Goal: Complete application form

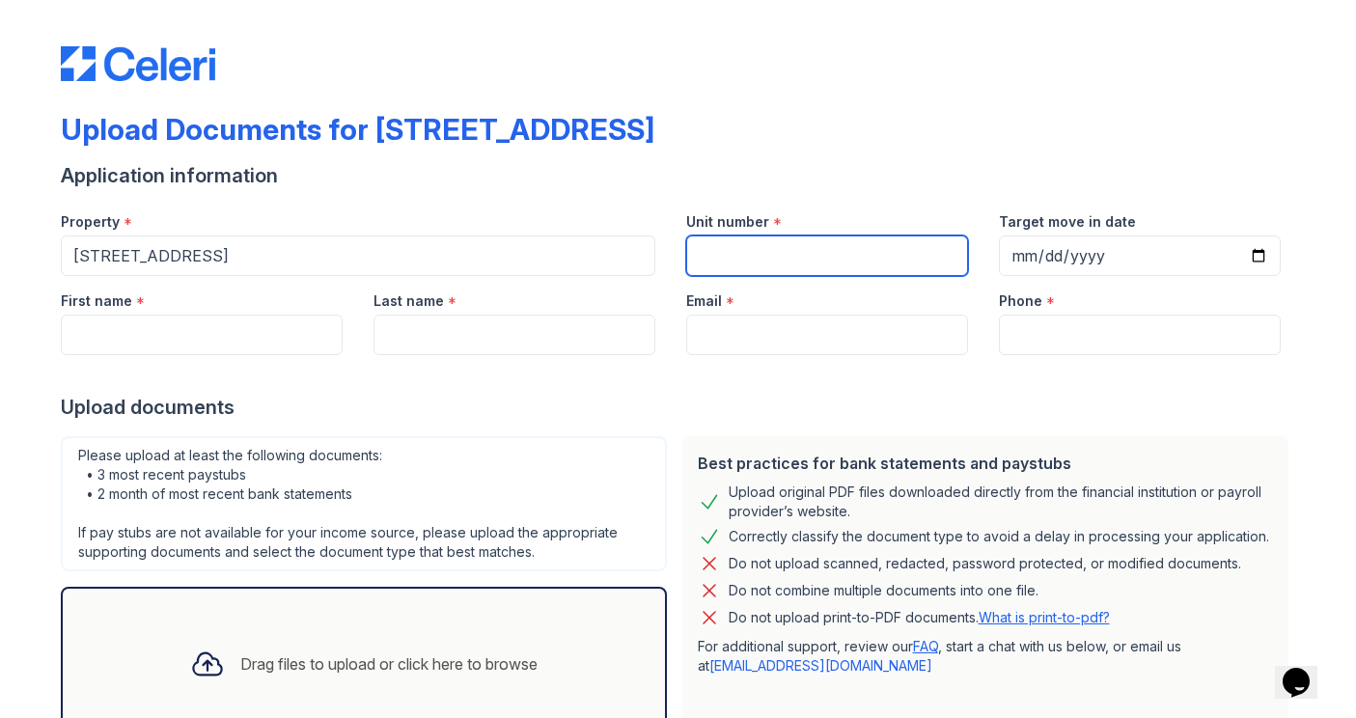
click at [758, 265] on input "Unit number" at bounding box center [827, 256] width 282 height 41
type input "3"
click at [229, 355] on div at bounding box center [679, 374] width 1236 height 39
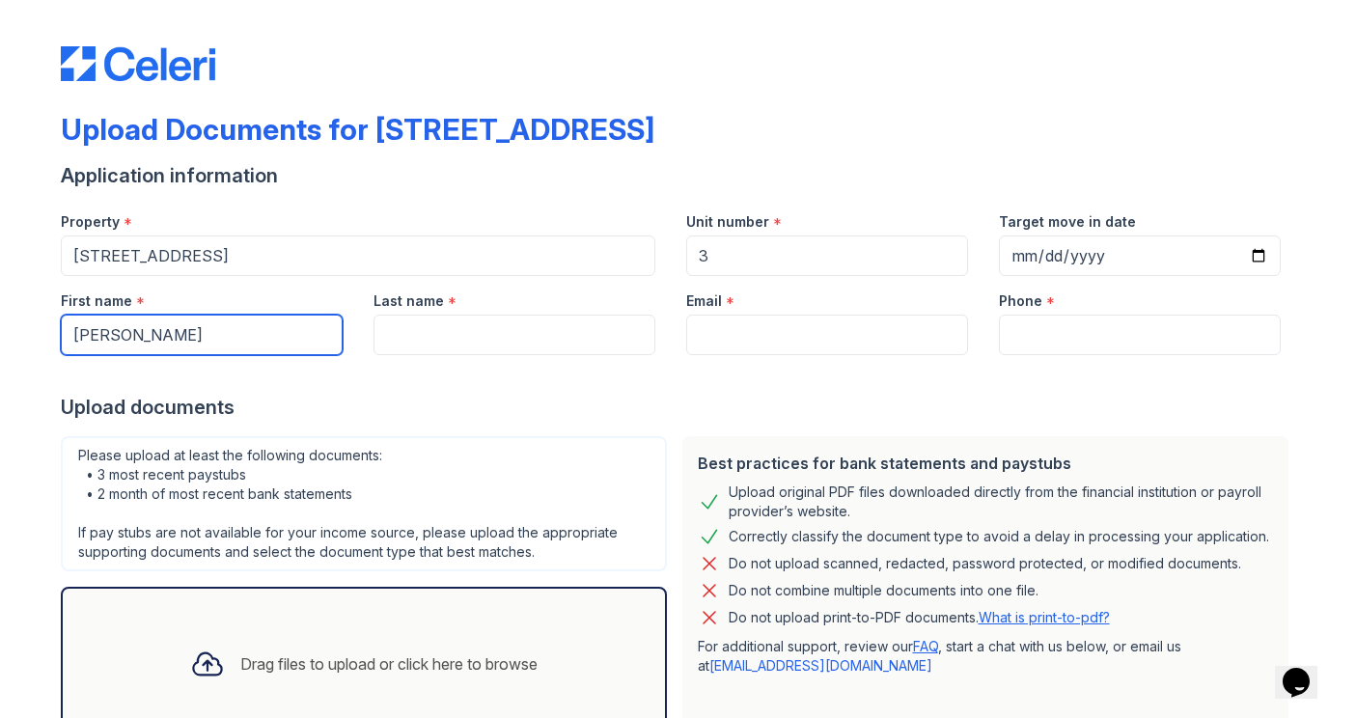
type input "[PERSON_NAME]"
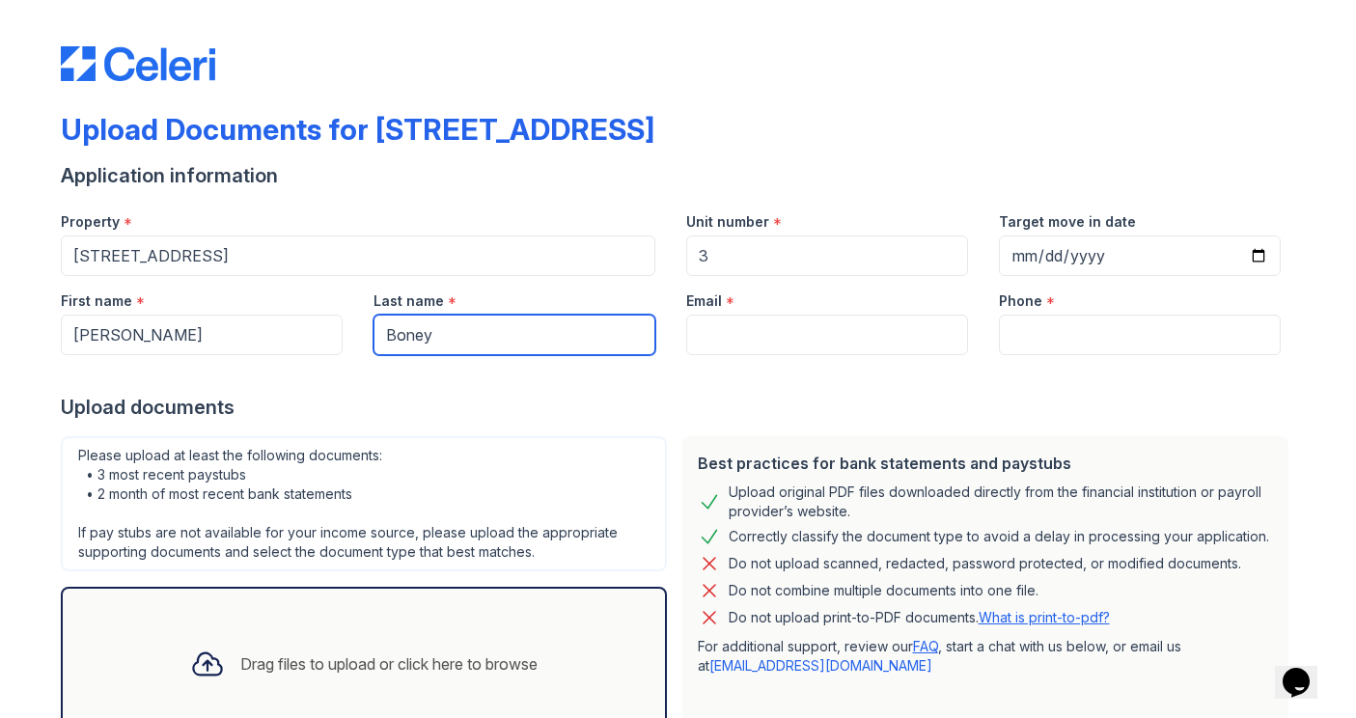
type input "Boney"
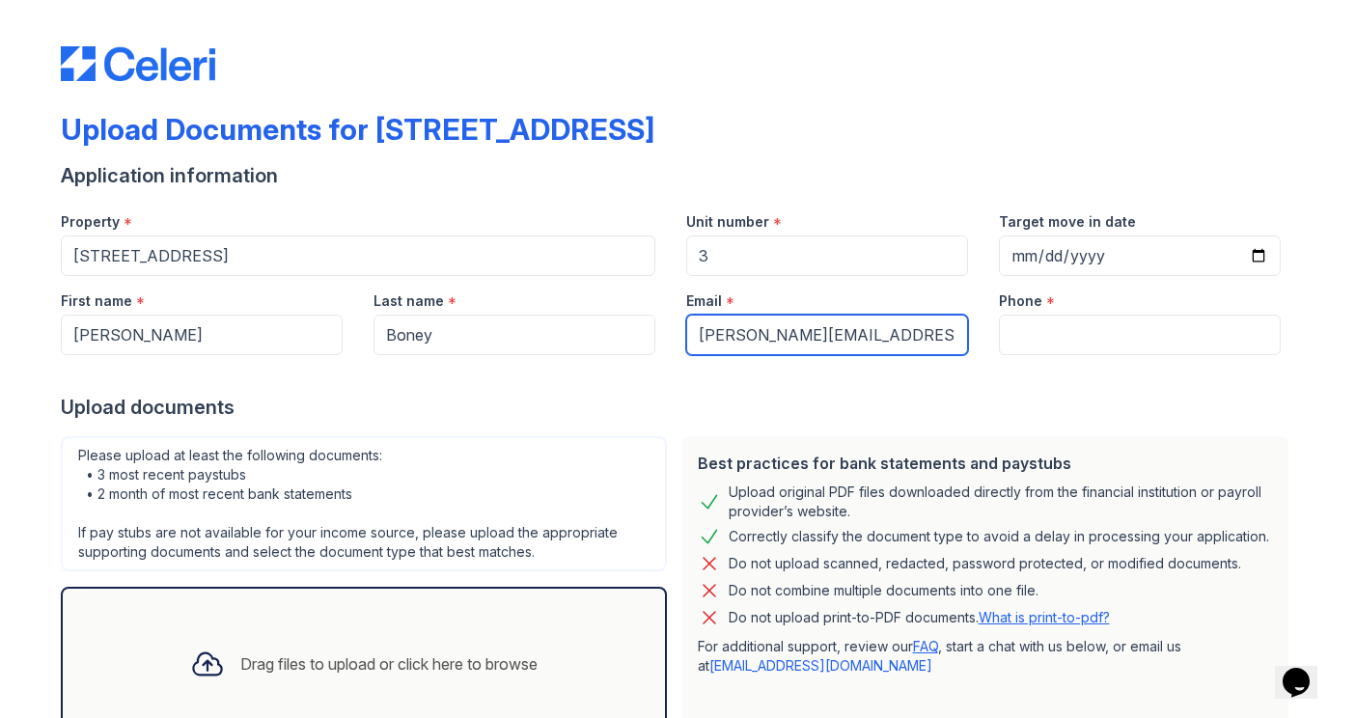
type input "[PERSON_NAME][EMAIL_ADDRESS][PERSON_NAME][DOMAIN_NAME]"
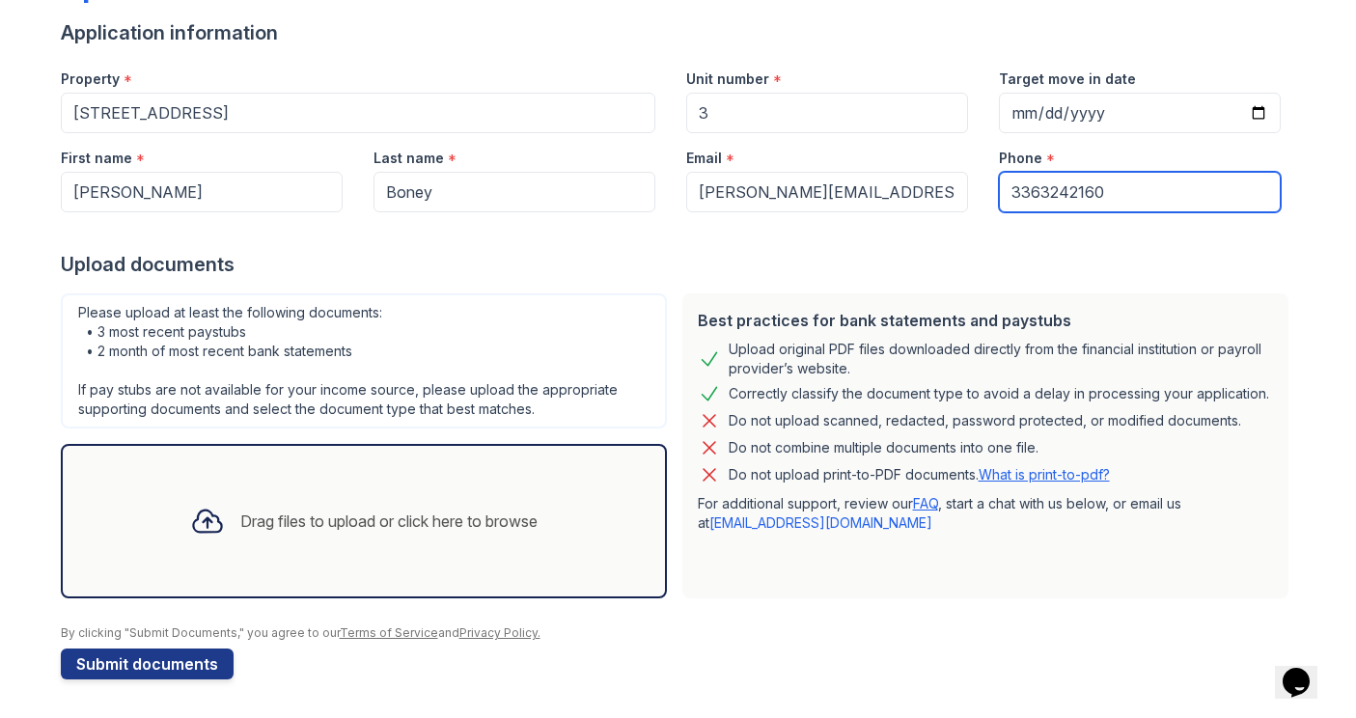
scroll to position [143, 0]
type input "3363242160"
click at [225, 540] on div at bounding box center [207, 521] width 50 height 50
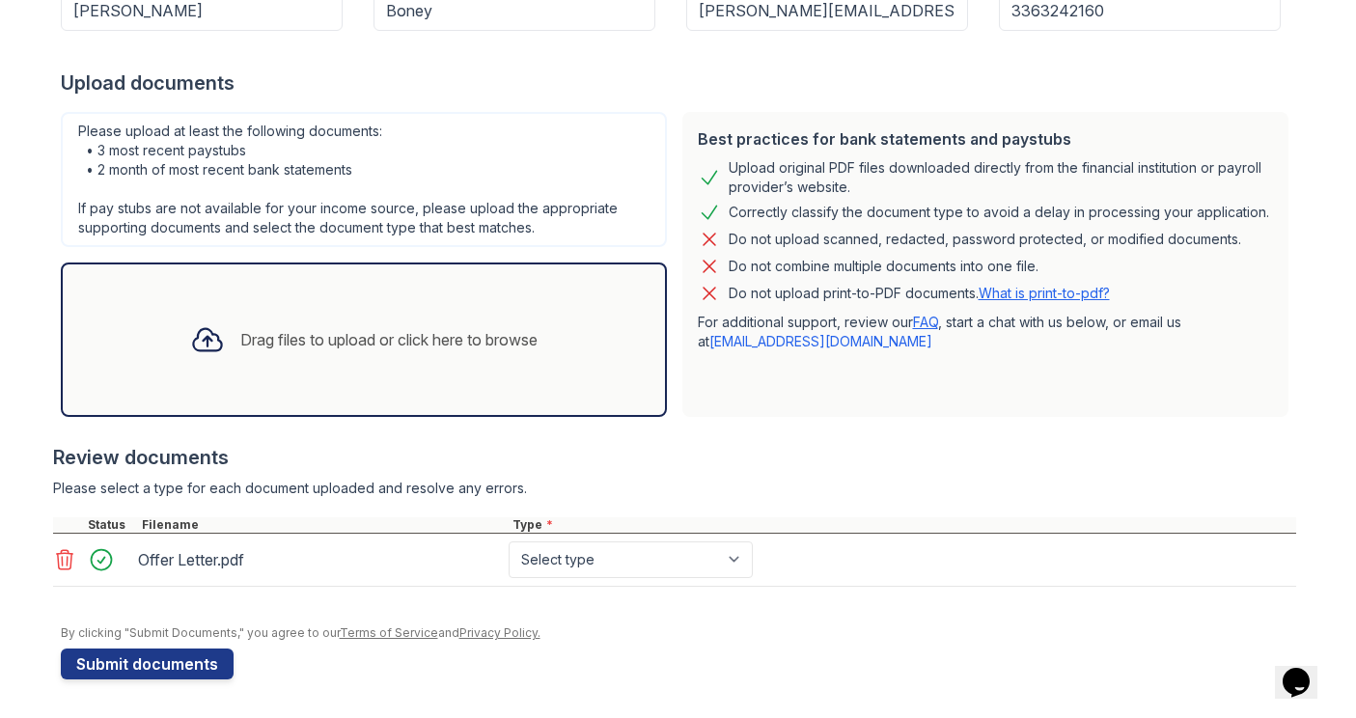
scroll to position [324, 0]
select select "offer_letter"
click at [275, 334] on div "Drag files to upload or click here to browse" at bounding box center [388, 339] width 297 height 23
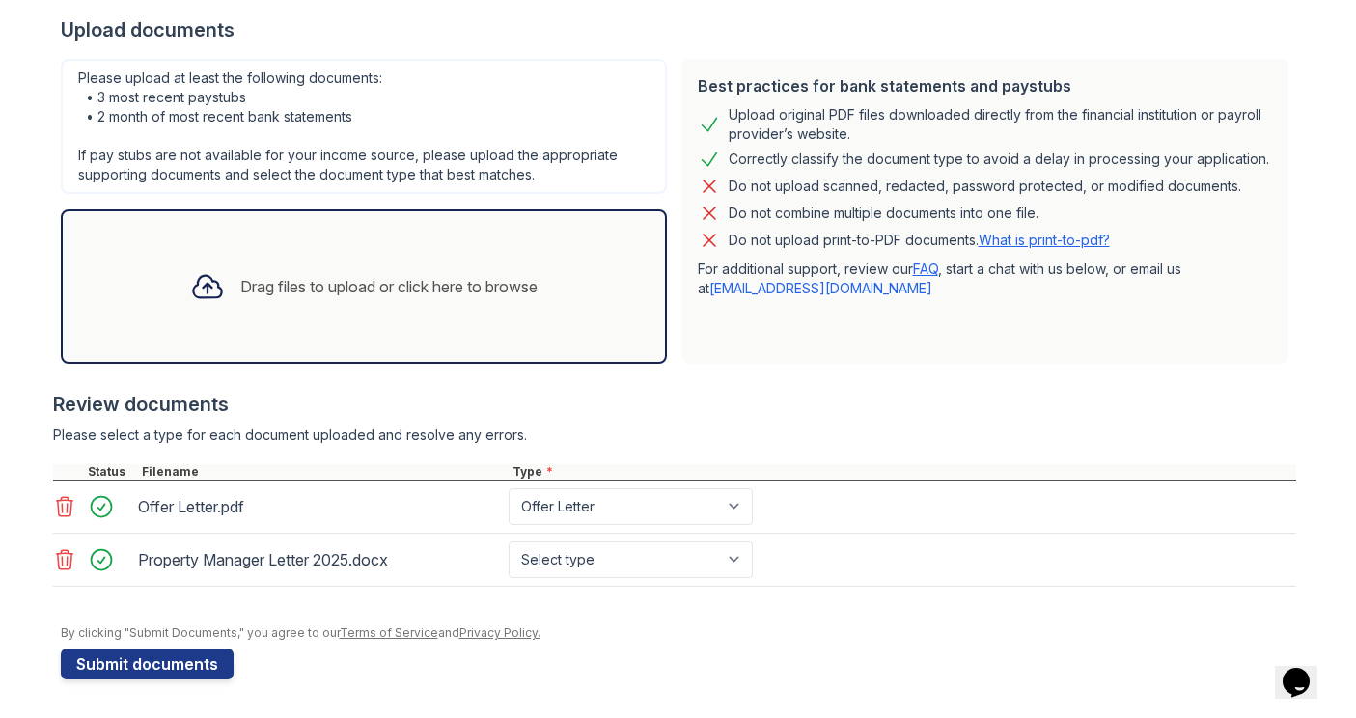
scroll to position [377, 0]
select select "other"
click at [171, 665] on button "Submit documents" at bounding box center [147, 664] width 173 height 31
